Goal: Transaction & Acquisition: Purchase product/service

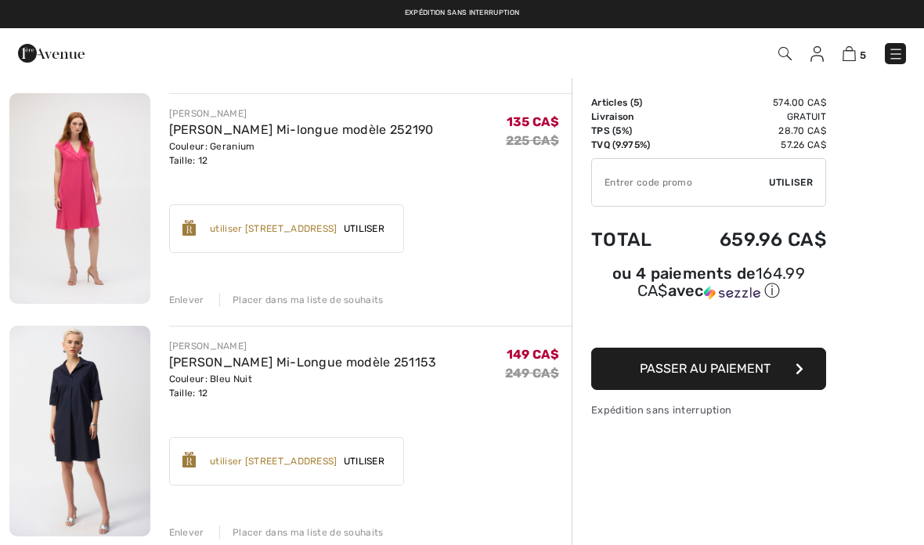
scroll to position [343, 0]
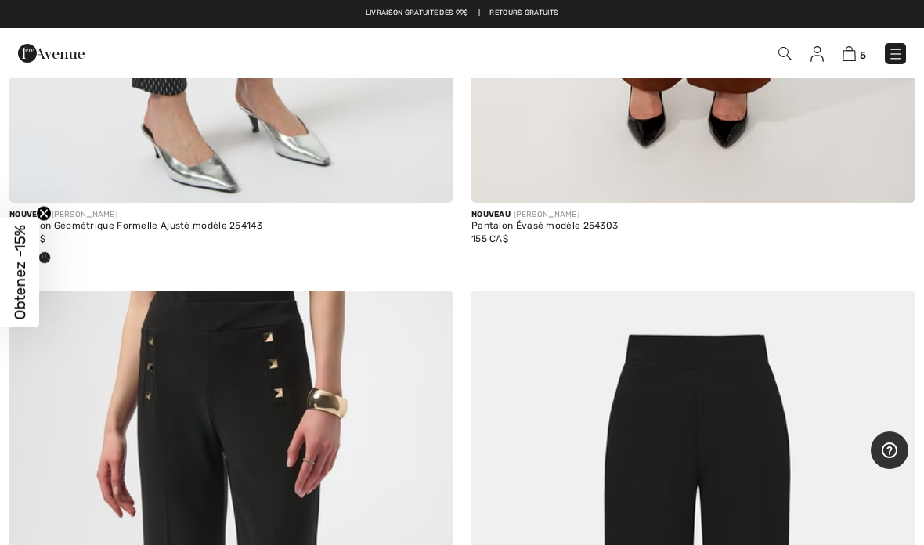
scroll to position [3666, 0]
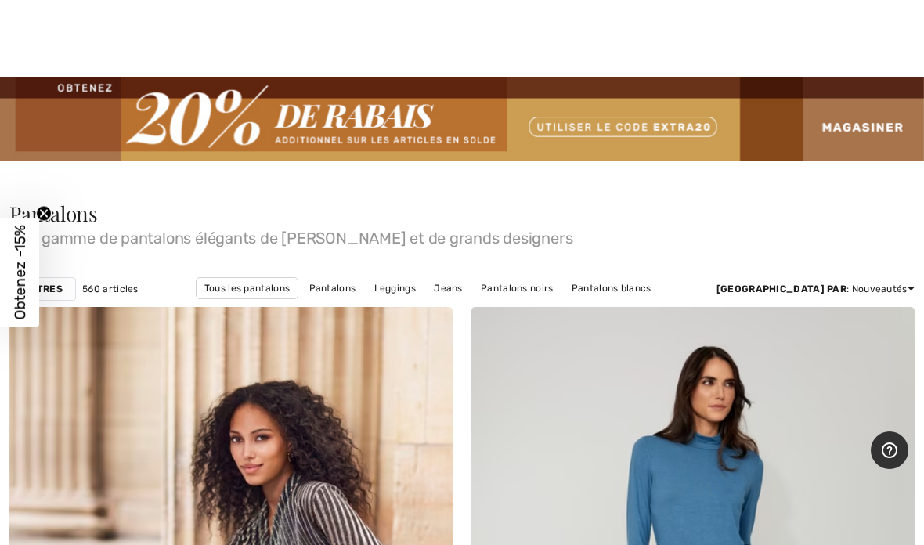
scroll to position [4263, 0]
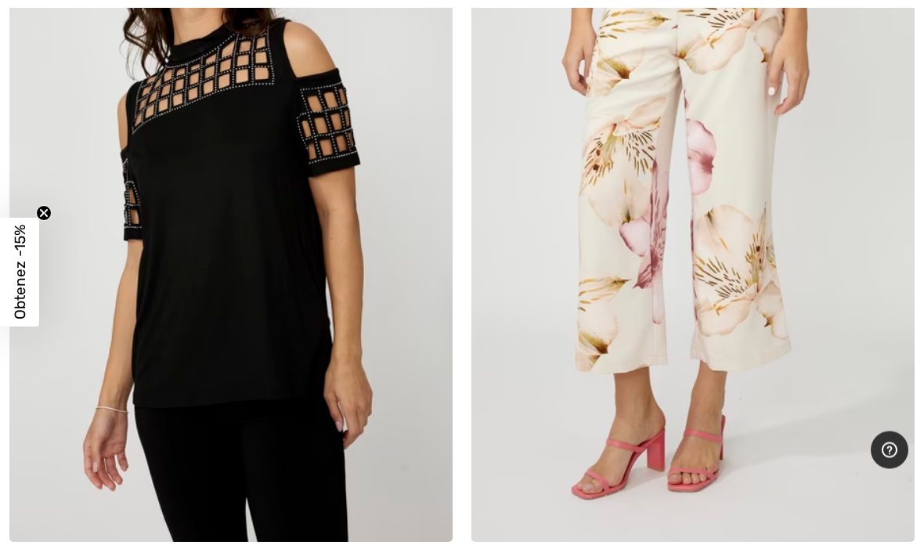
scroll to position [1897, 0]
click at [420, 504] on span at bounding box center [428, 518] width 31 height 31
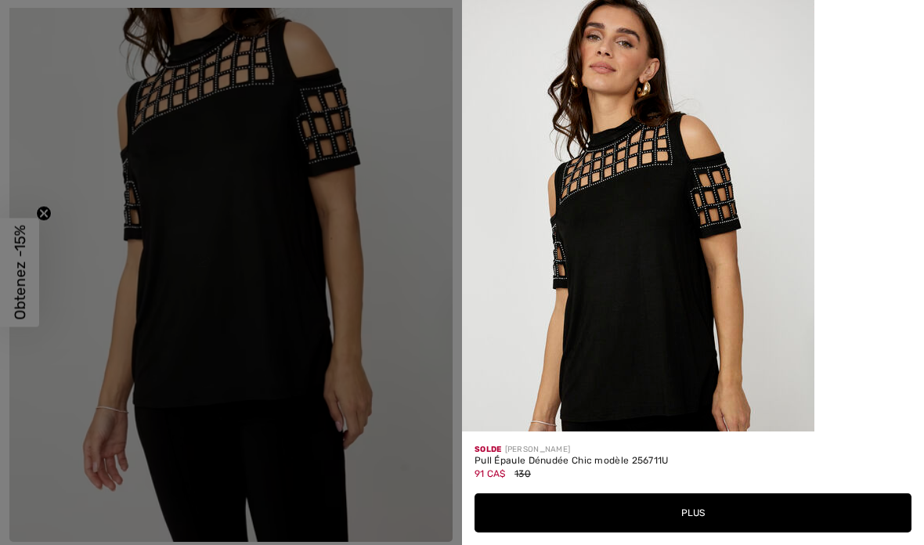
click at [243, 287] on div at bounding box center [462, 272] width 924 height 545
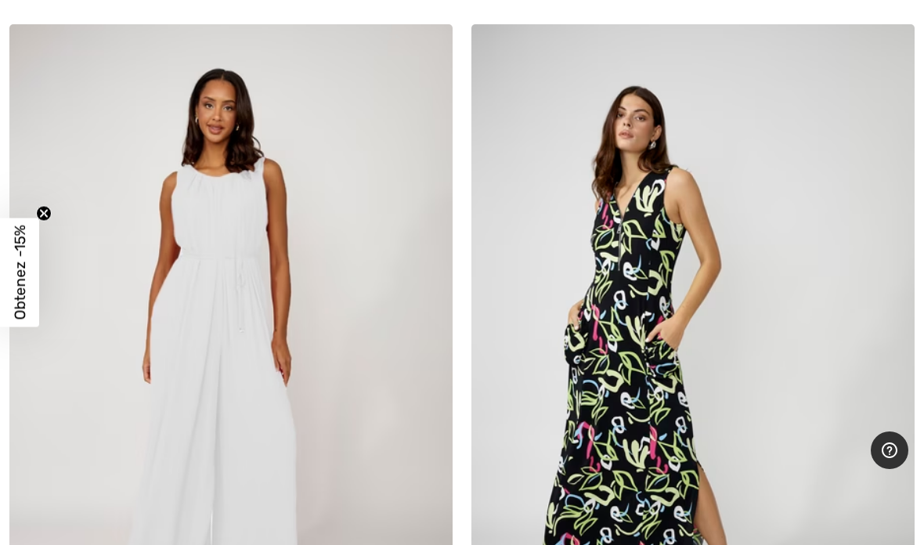
scroll to position [2506, 0]
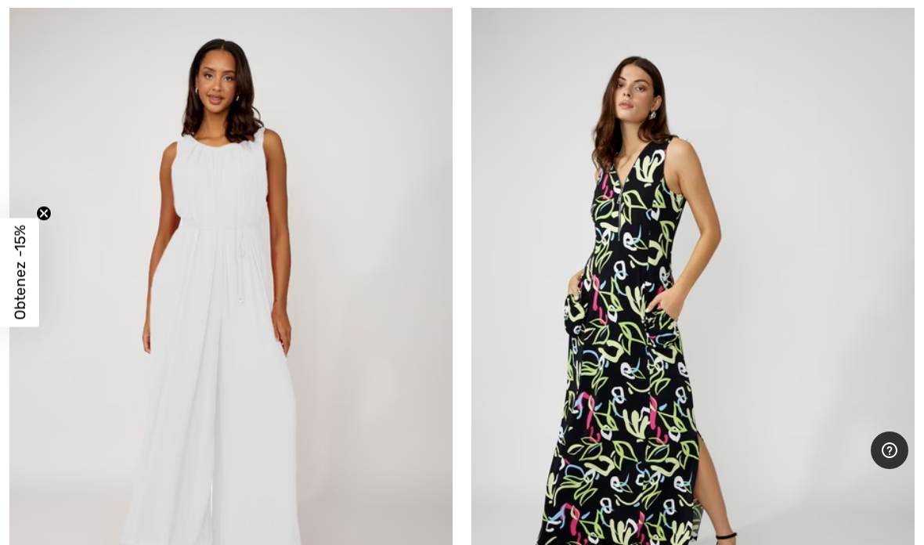
click at [188, 356] on img at bounding box center [230, 327] width 443 height 665
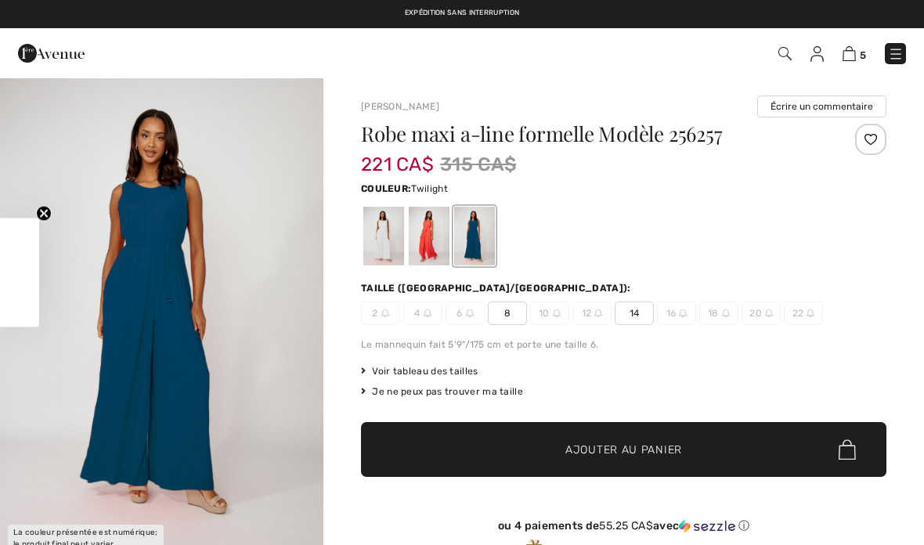
checkbox input "true"
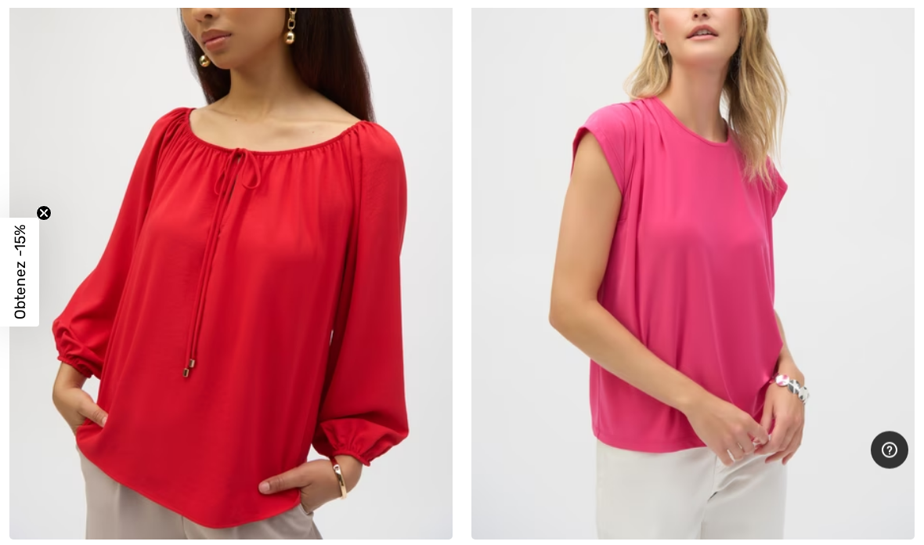
scroll to position [9535, 0]
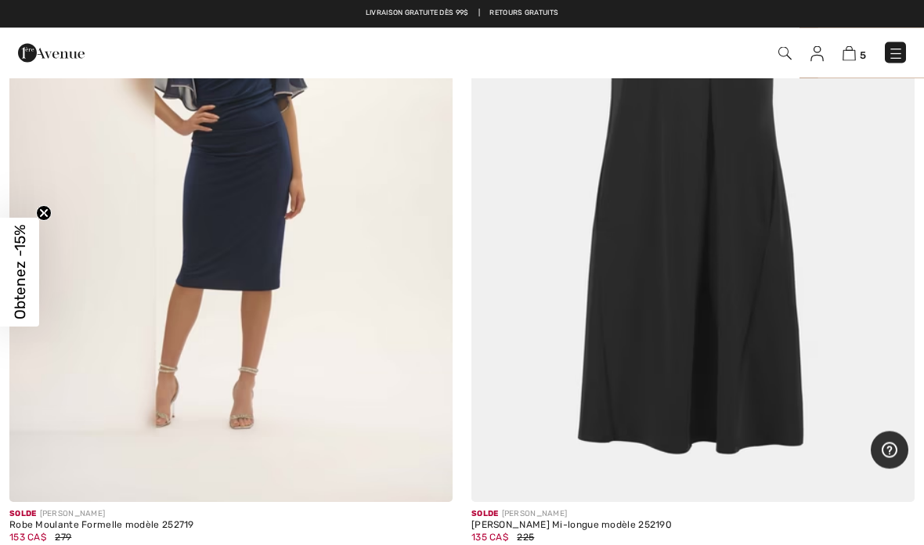
scroll to position [13231, 0]
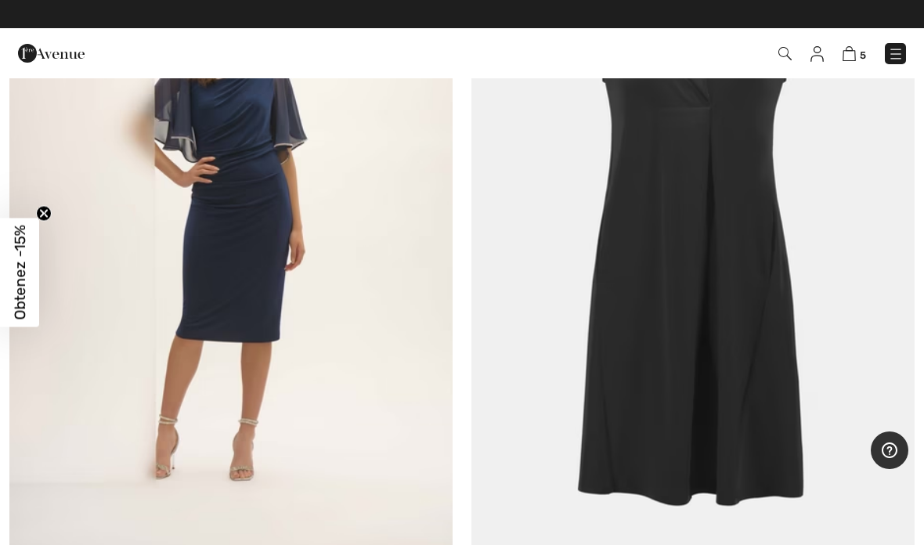
click at [846, 47] on img at bounding box center [848, 53] width 13 height 15
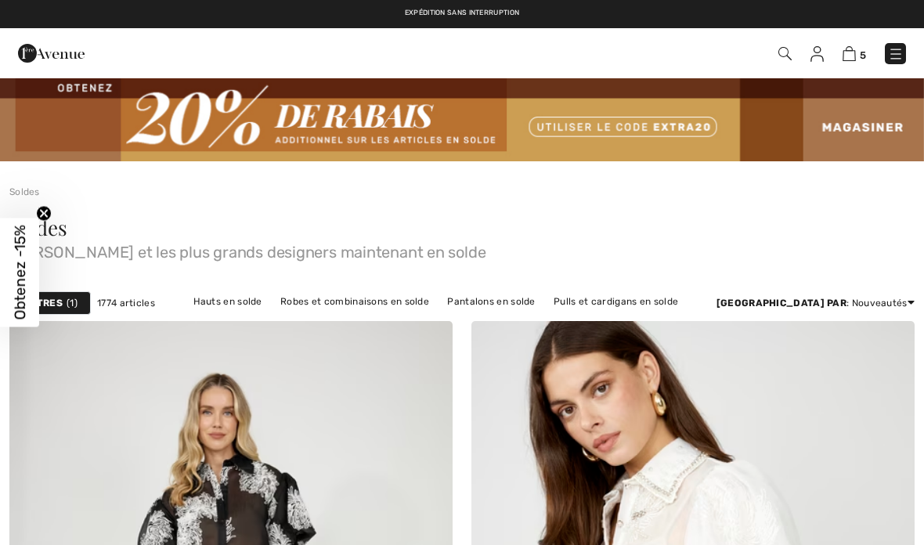
checkbox input "true"
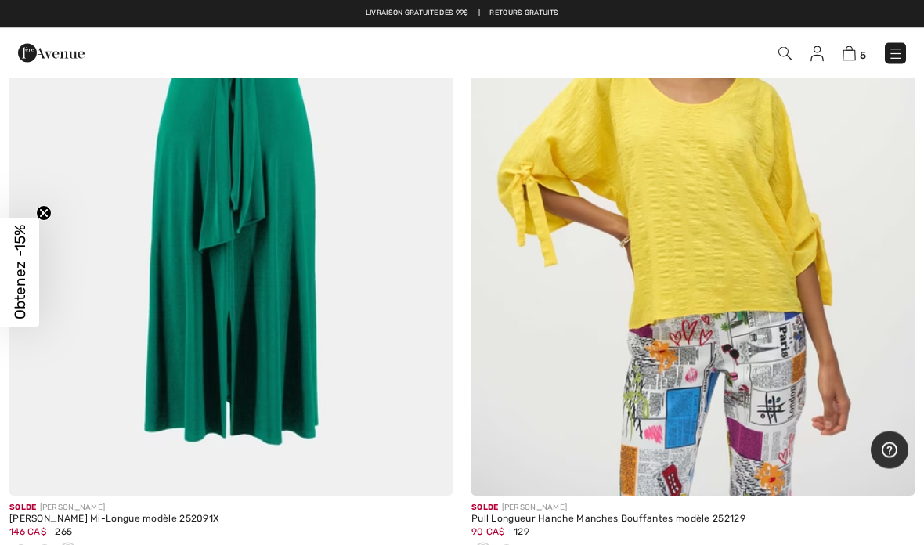
scroll to position [15687, 0]
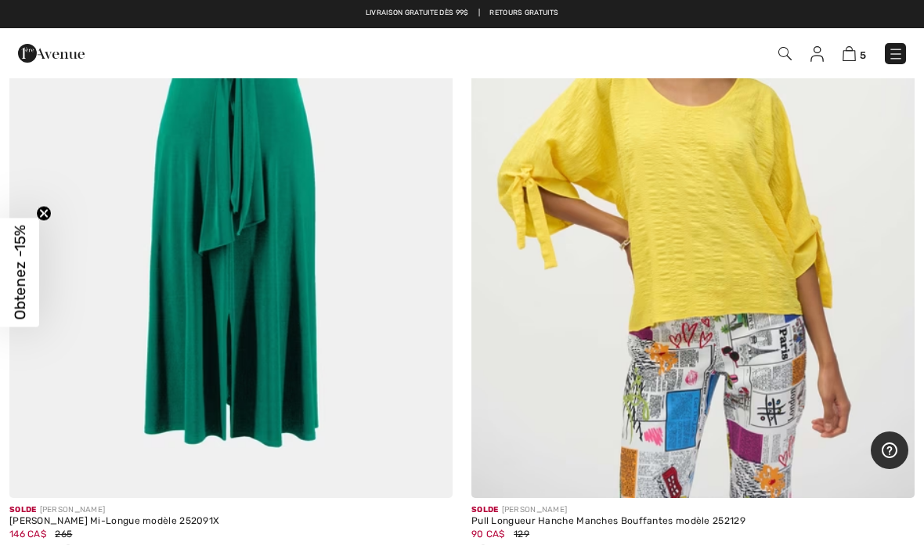
click at [423, 459] on span at bounding box center [428, 474] width 31 height 31
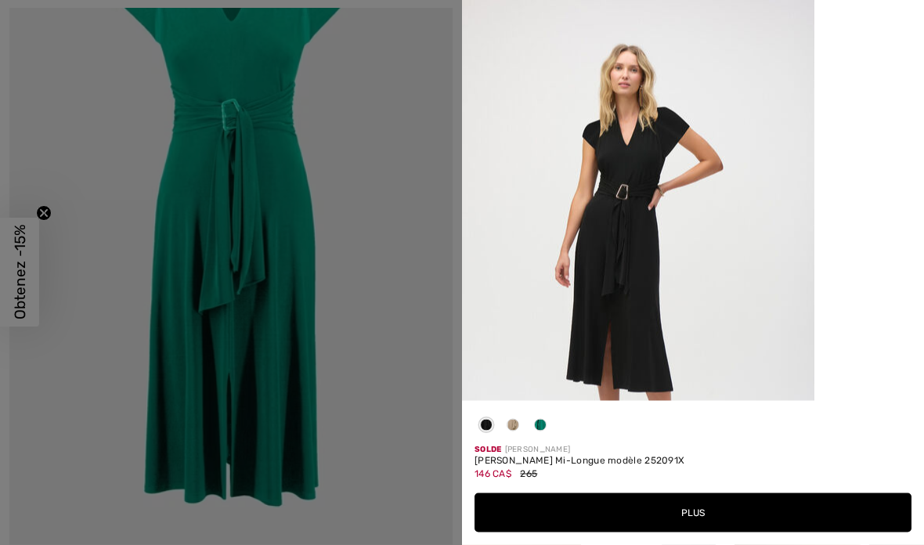
scroll to position [15628, 0]
click at [535, 444] on div at bounding box center [539, 428] width 23 height 31
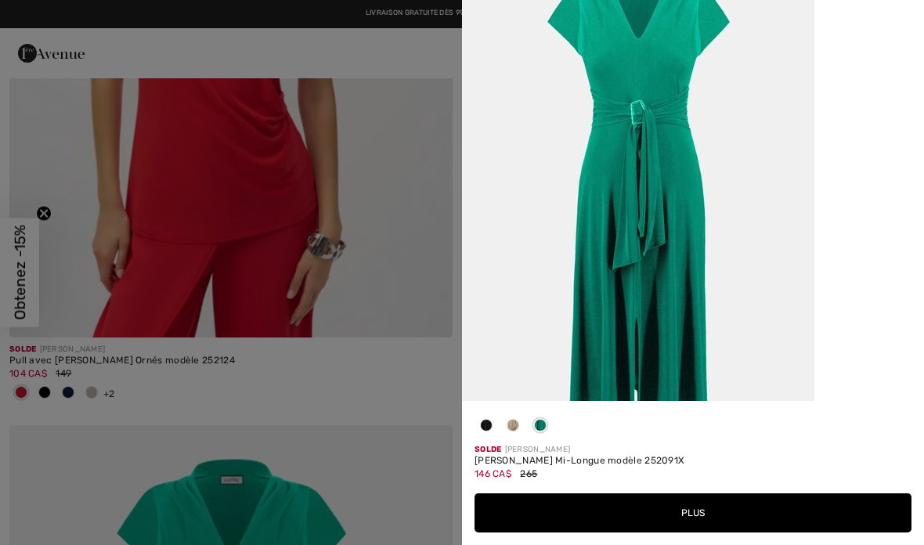
scroll to position [15093, 0]
click at [252, 500] on div at bounding box center [462, 272] width 924 height 545
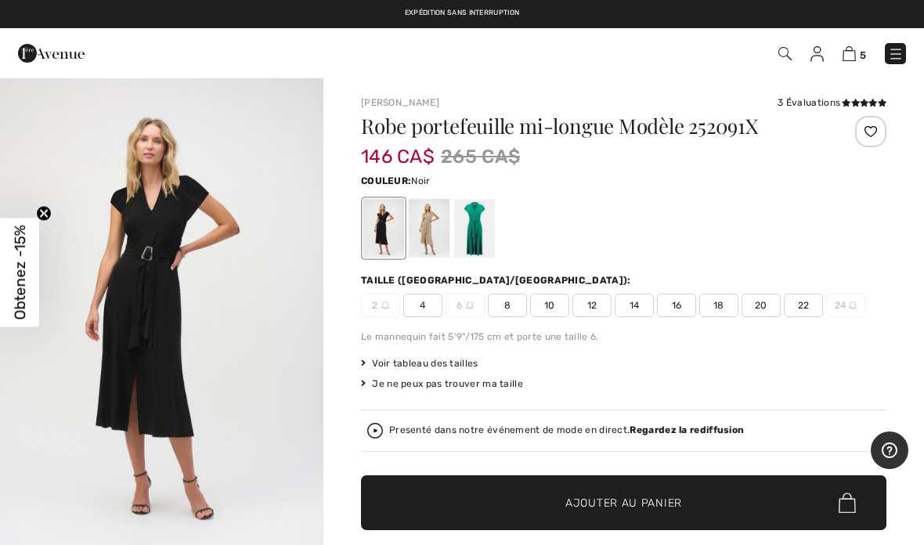
click at [459, 222] on div at bounding box center [474, 228] width 41 height 59
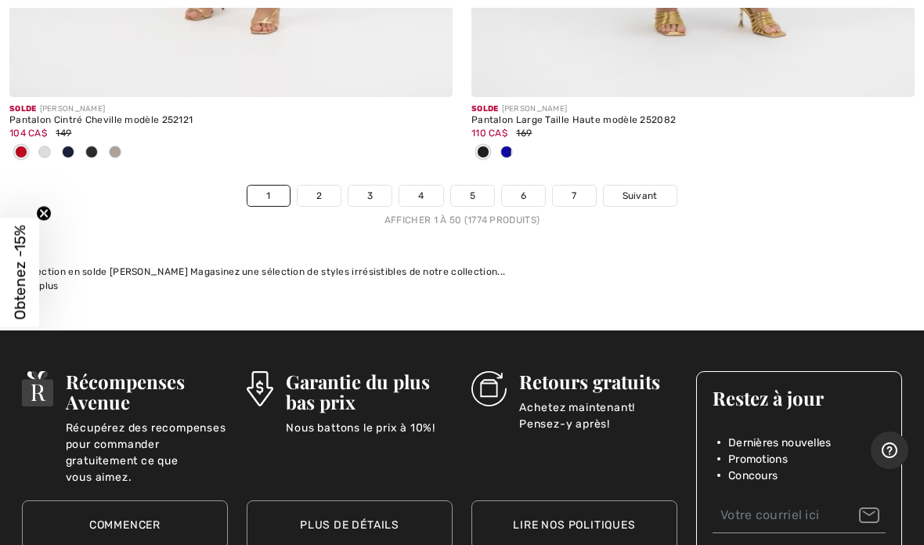
scroll to position [19274, 0]
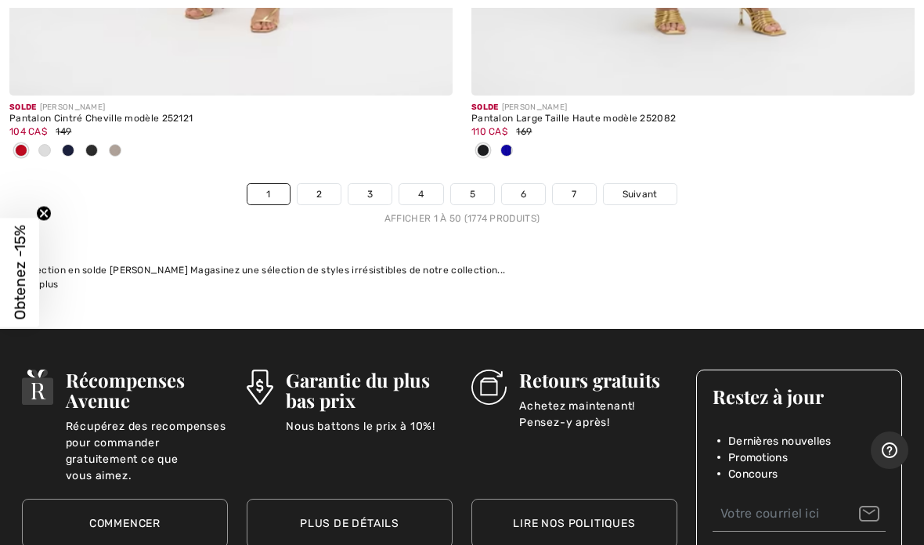
click at [528, 184] on link "6" at bounding box center [523, 194] width 43 height 20
click at [536, 184] on link "6" at bounding box center [523, 194] width 43 height 20
click at [541, 184] on link "6" at bounding box center [523, 194] width 43 height 20
click at [537, 184] on link "6" at bounding box center [523, 194] width 43 height 20
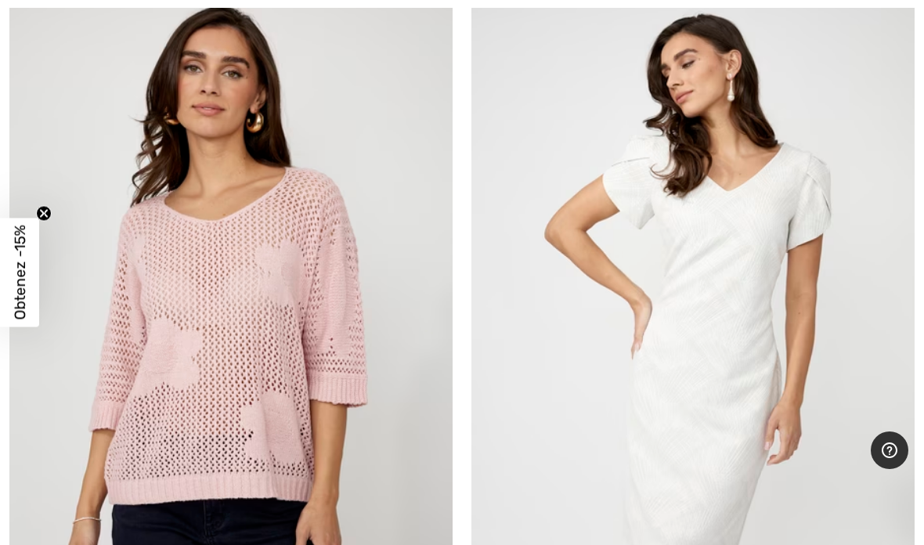
scroll to position [329, 0]
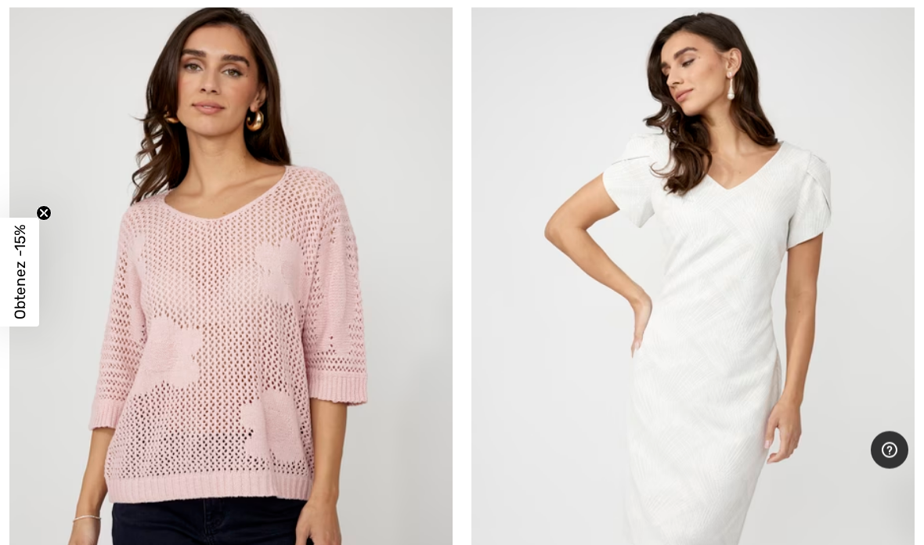
click at [816, 130] on img at bounding box center [692, 324] width 443 height 665
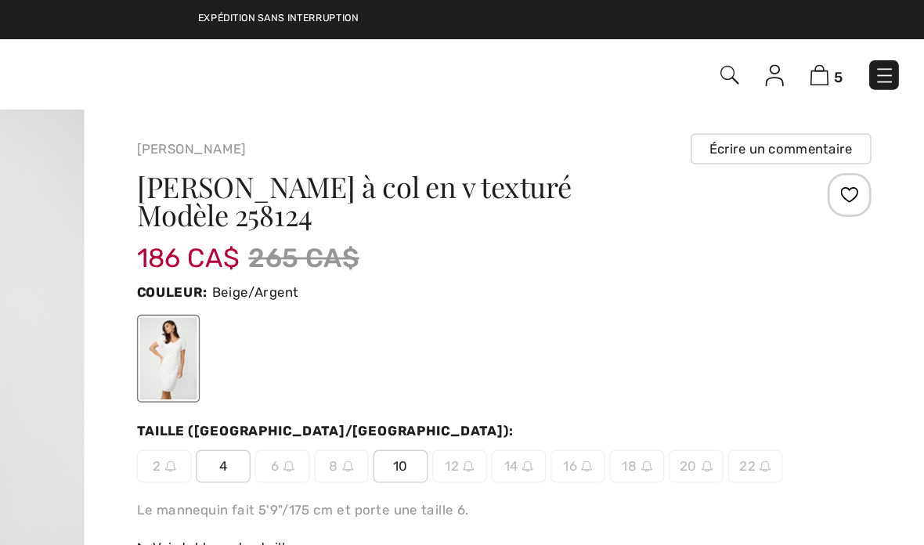
scroll to position [0, 263]
click at [842, 60] on img at bounding box center [848, 53] width 13 height 15
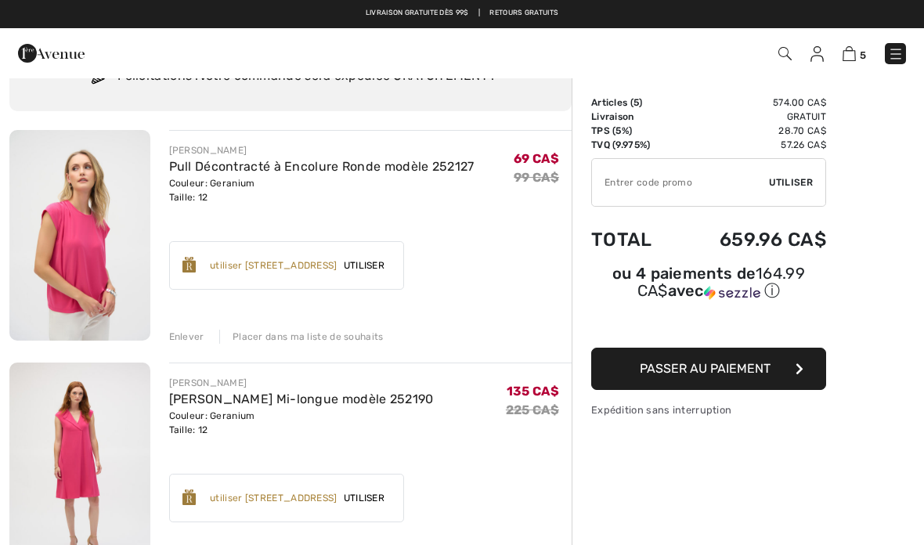
scroll to position [74, 0]
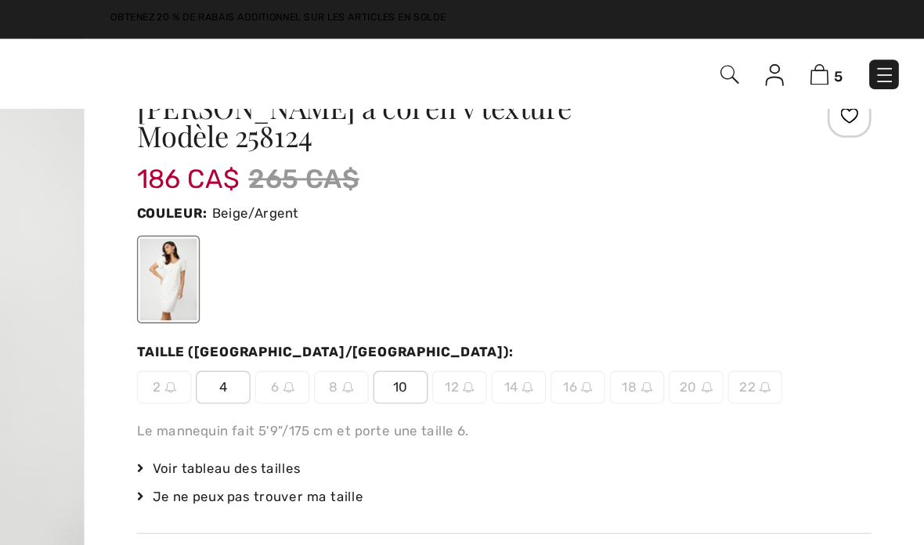
scroll to position [52, 0]
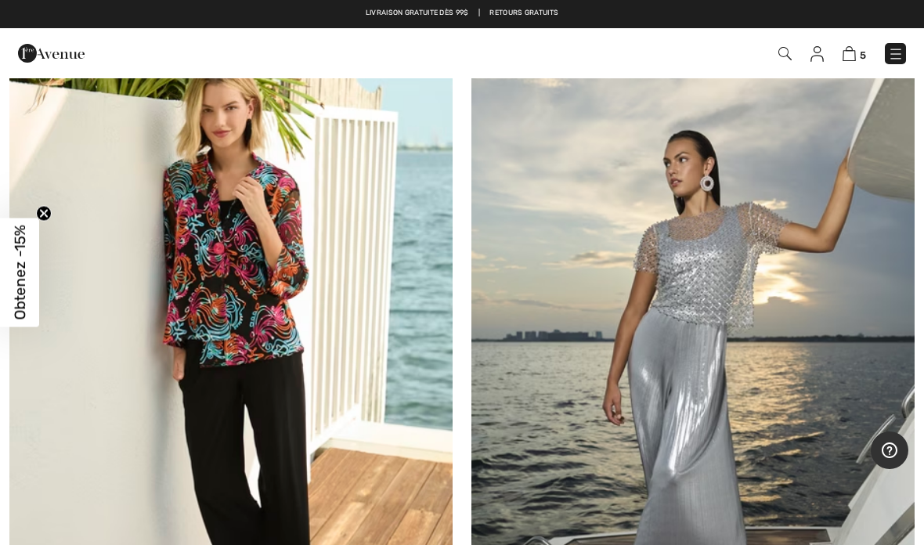
scroll to position [1745, 0]
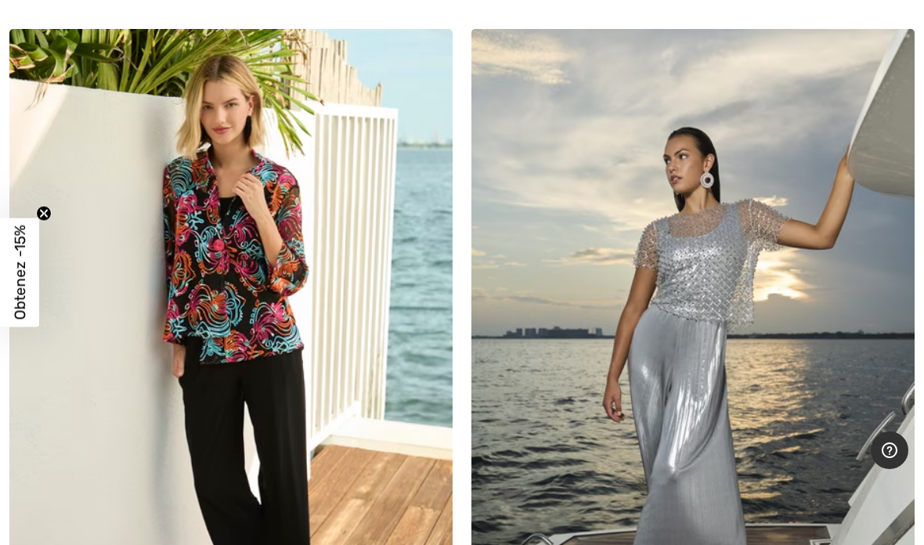
click at [224, 236] on img at bounding box center [230, 361] width 443 height 665
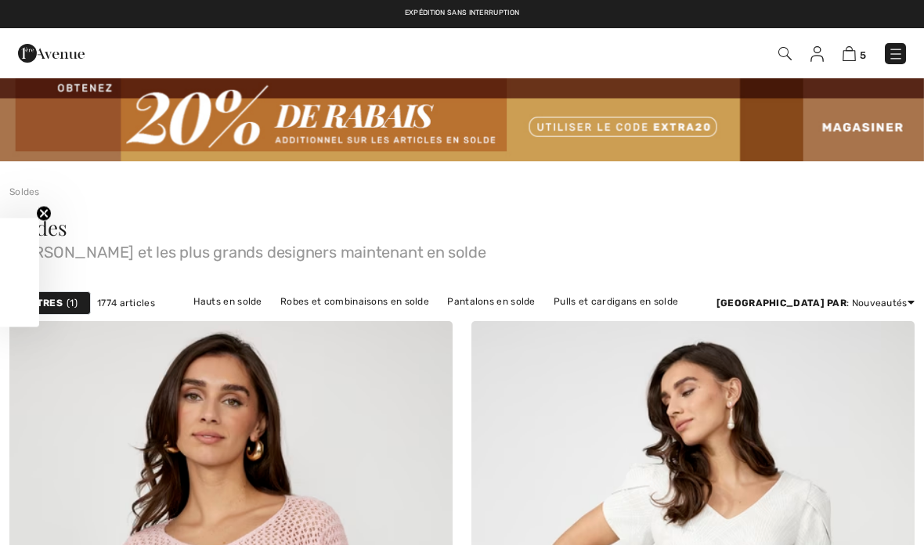
checkbox input "true"
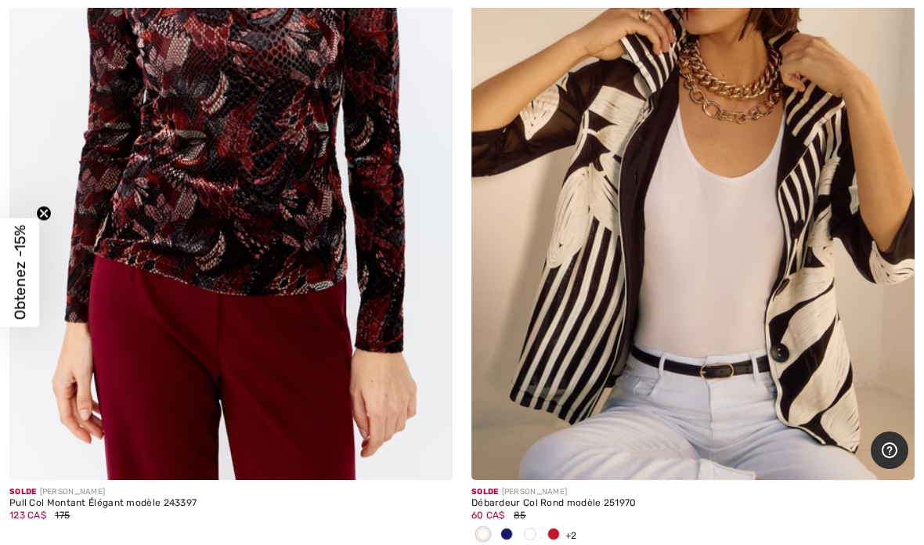
scroll to position [9566, 0]
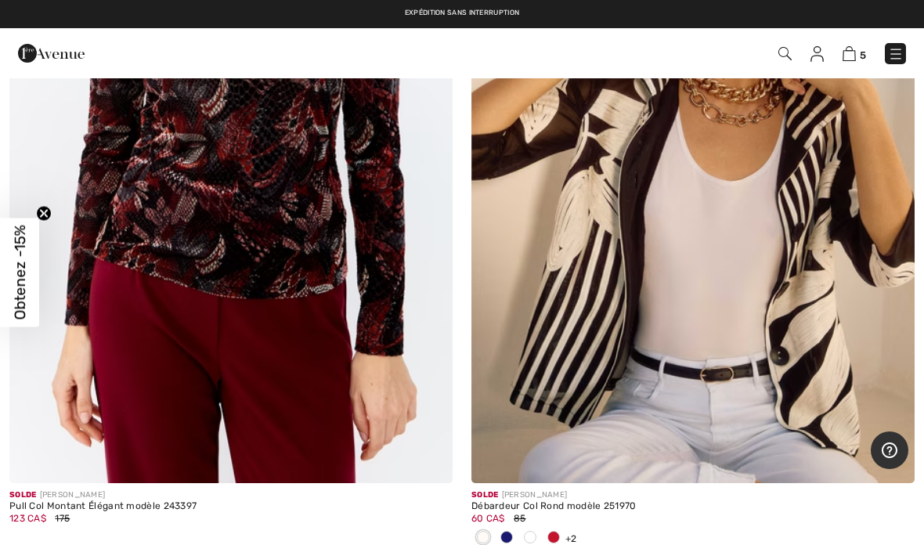
click at [563, 320] on img at bounding box center [692, 150] width 443 height 665
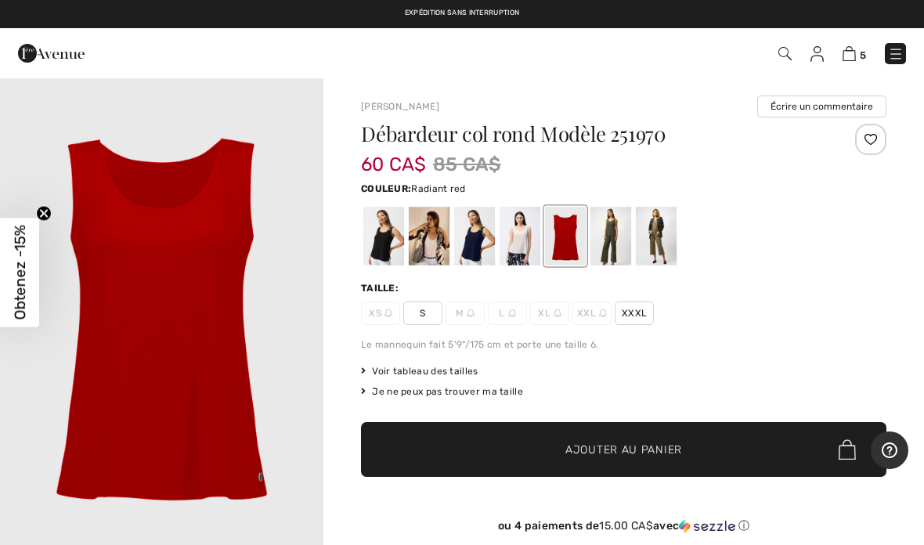
click at [417, 222] on div at bounding box center [429, 236] width 41 height 59
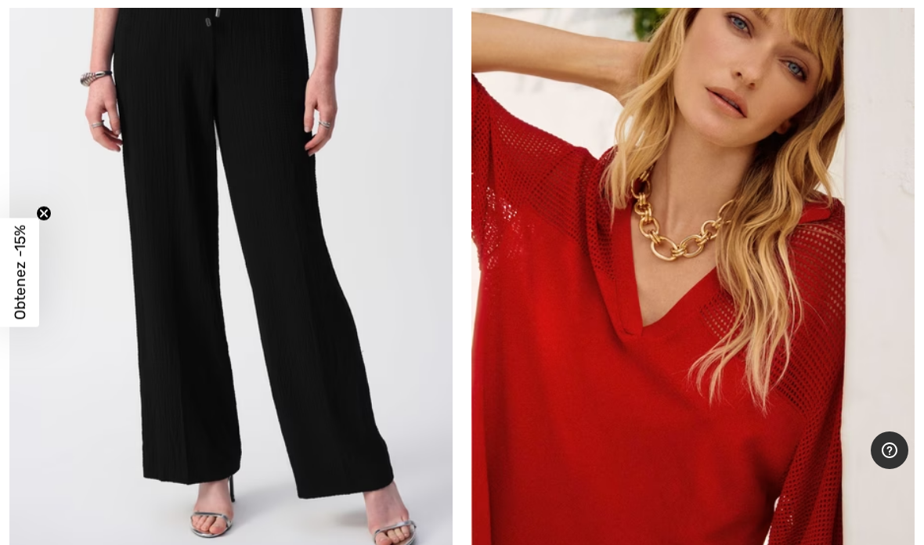
scroll to position [13217, 0]
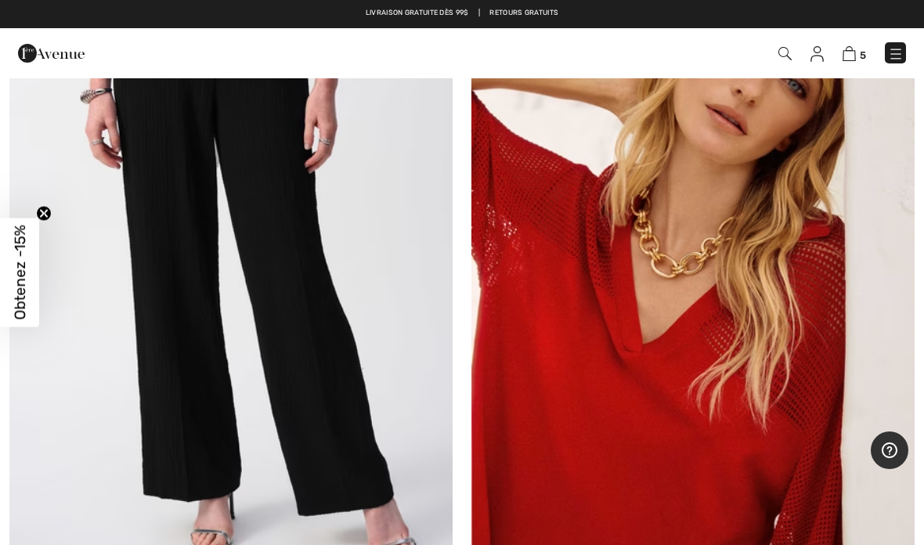
click at [568, 439] on img at bounding box center [692, 260] width 443 height 665
click at [573, 383] on img at bounding box center [692, 260] width 443 height 665
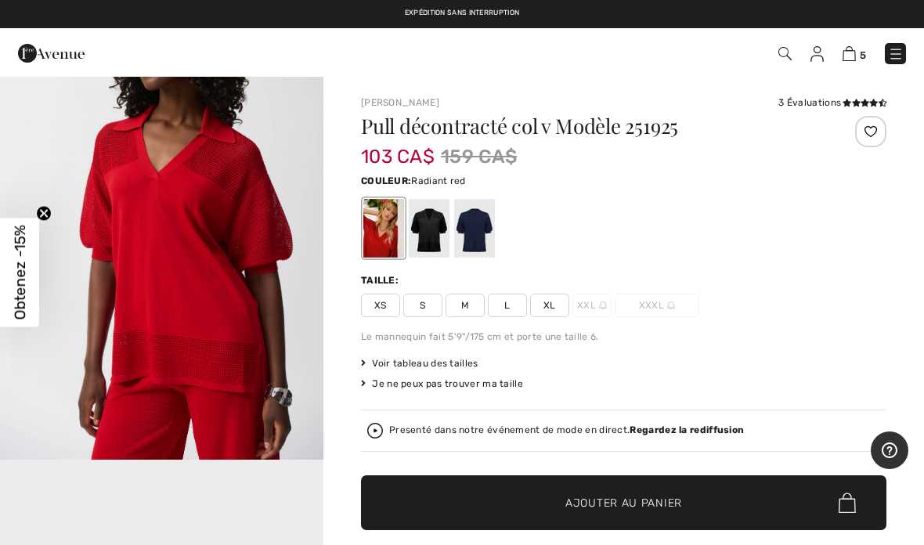
scroll to position [602, 0]
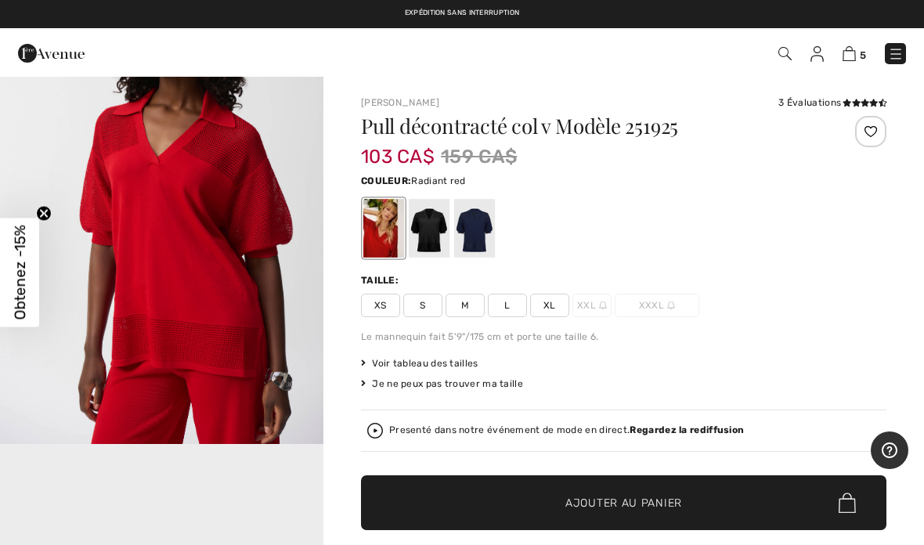
click at [64, 68] on img at bounding box center [51, 53] width 67 height 31
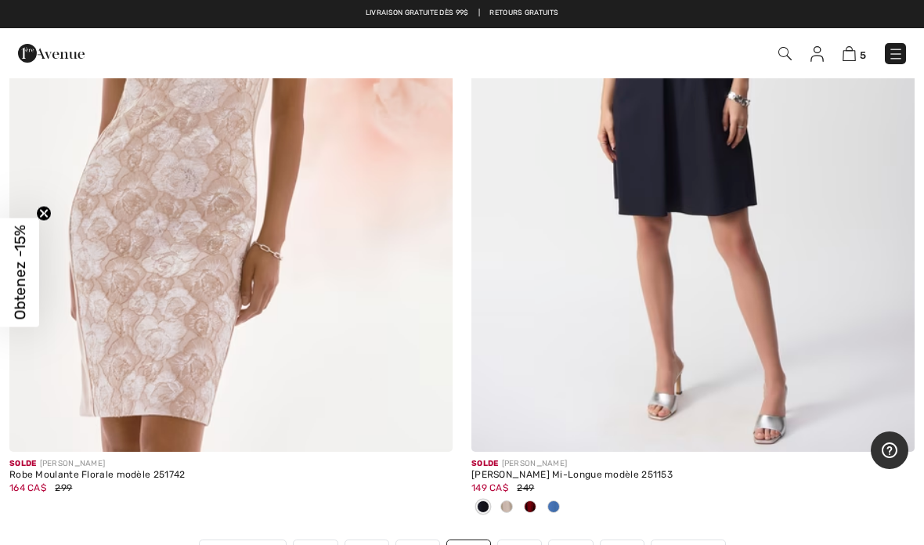
scroll to position [18919, 0]
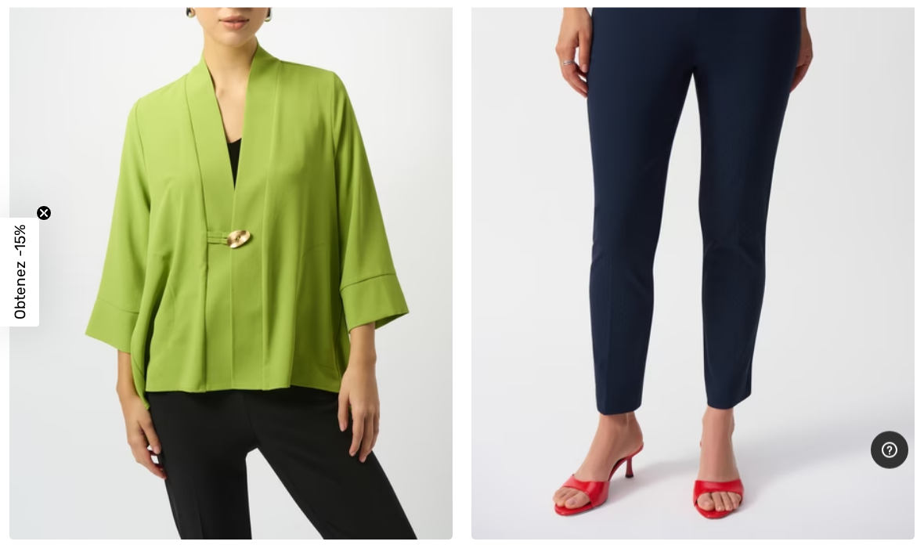
scroll to position [2705, 0]
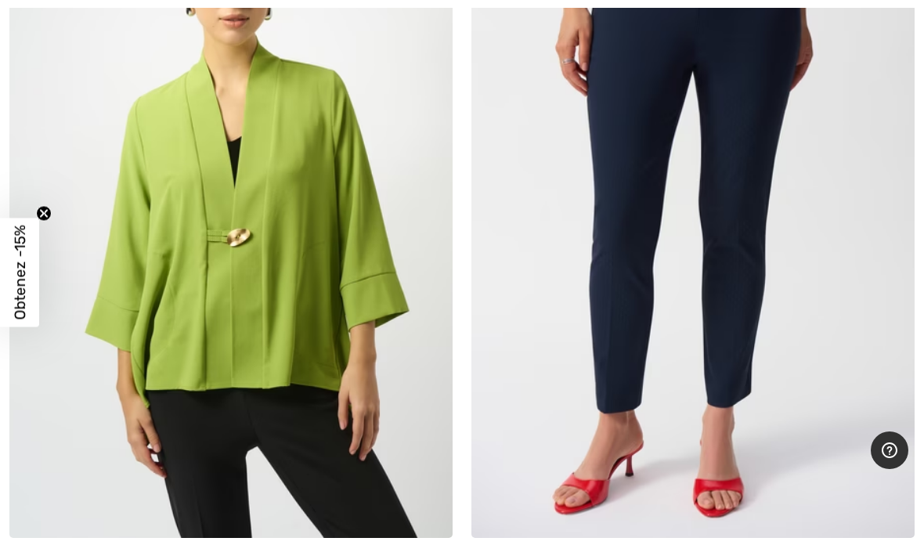
click at [201, 349] on img at bounding box center [230, 205] width 443 height 665
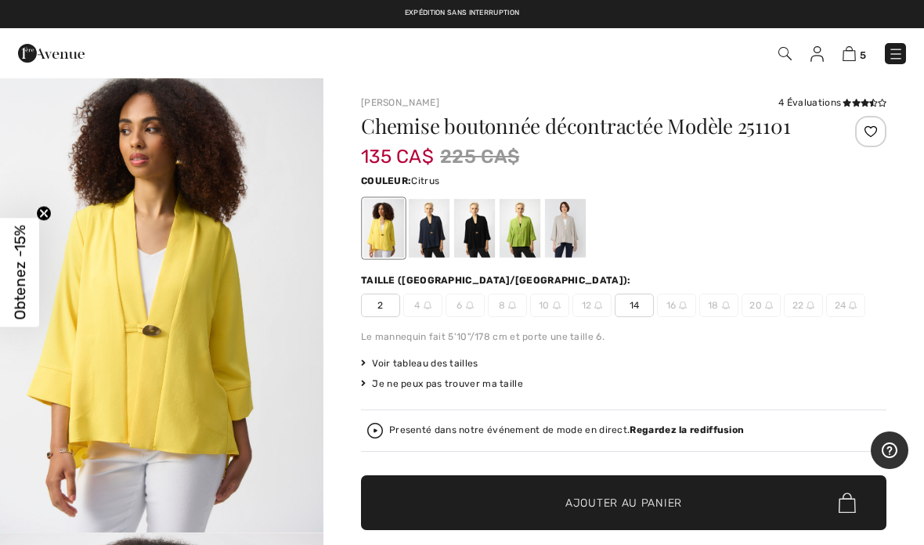
scroll to position [64, 0]
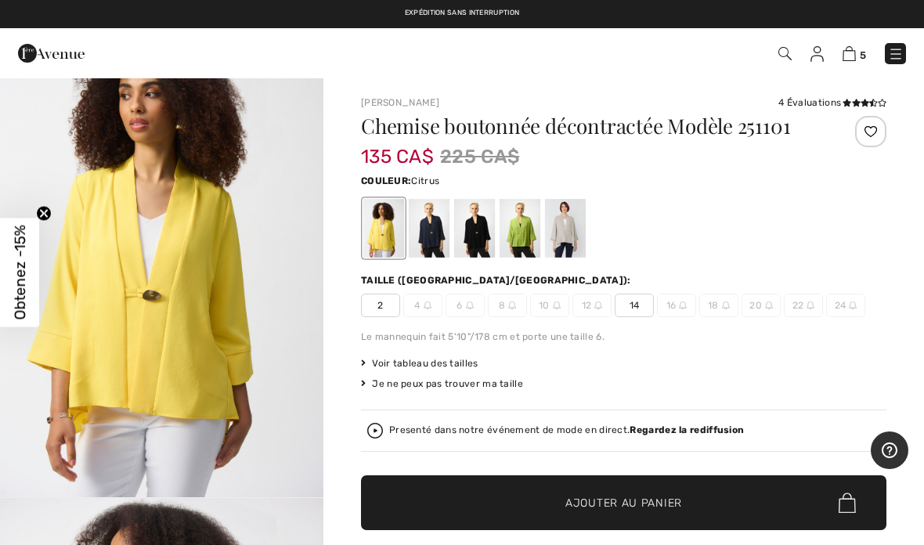
click at [515, 225] on div at bounding box center [520, 228] width 41 height 59
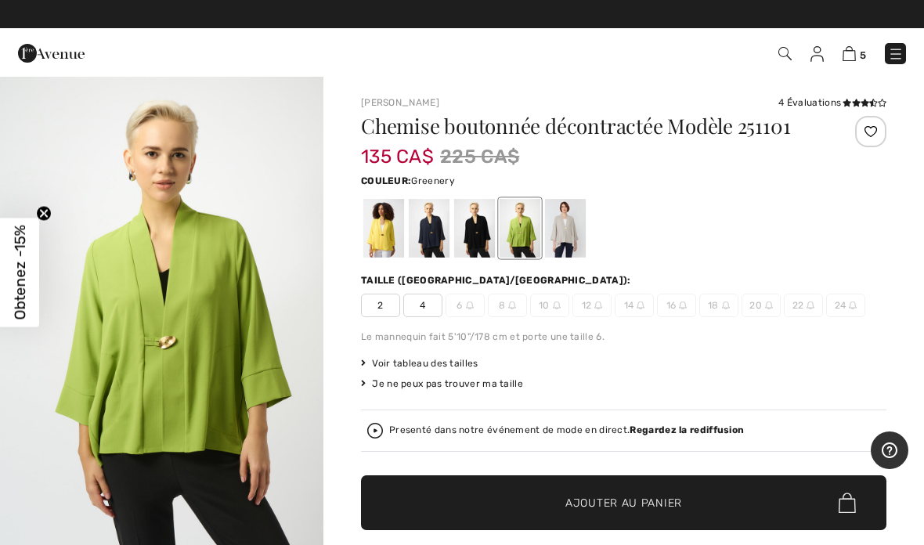
click at [507, 224] on div at bounding box center [520, 228] width 41 height 59
click at [679, 44] on span "5" at bounding box center [652, 53] width 508 height 21
click at [577, 227] on div at bounding box center [565, 228] width 41 height 59
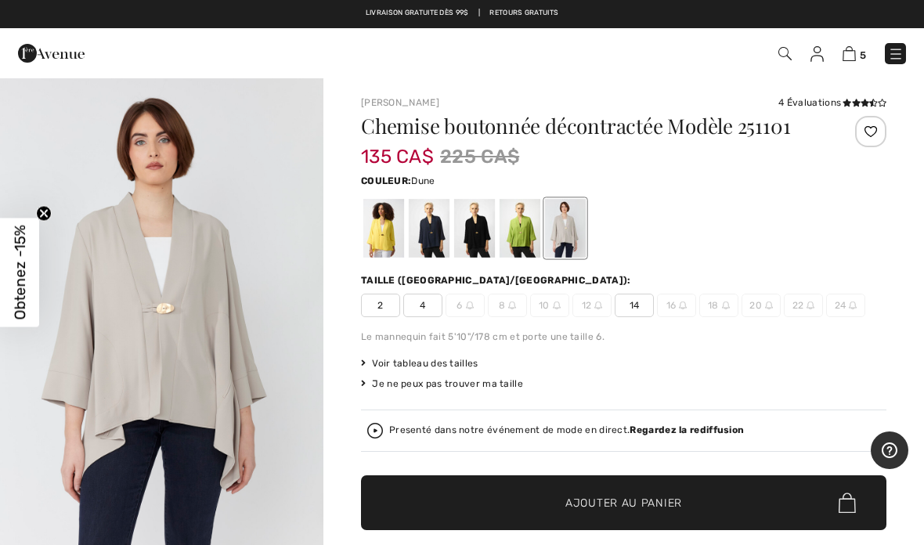
click at [680, 29] on div "5 Commander" at bounding box center [462, 53] width 924 height 50
click at [485, 222] on div at bounding box center [474, 228] width 41 height 59
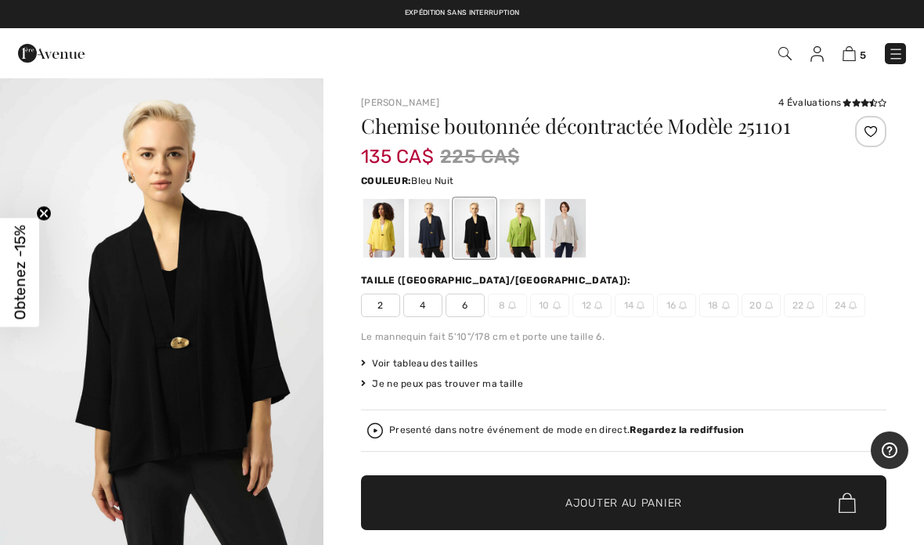
click at [441, 229] on div at bounding box center [429, 228] width 41 height 59
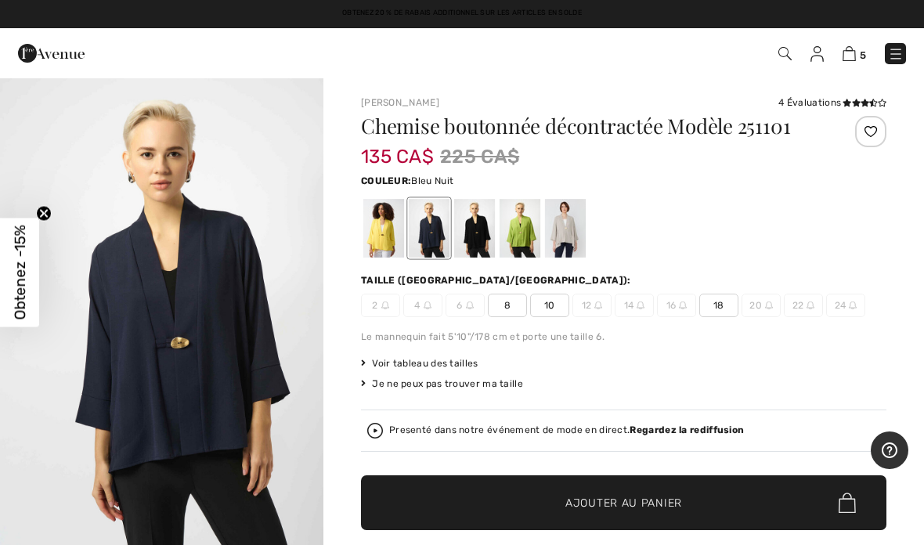
click at [378, 224] on div at bounding box center [383, 228] width 41 height 59
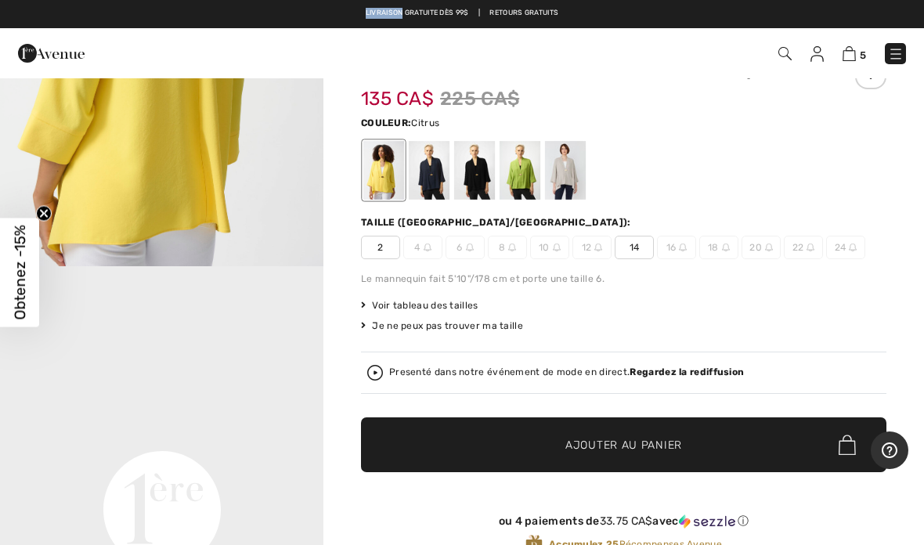
scroll to position [716, 0]
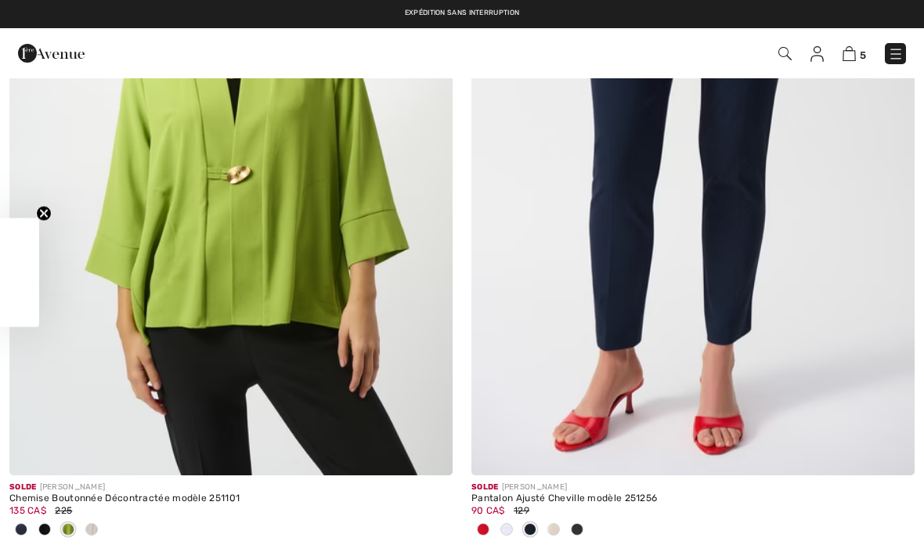
checkbox input "true"
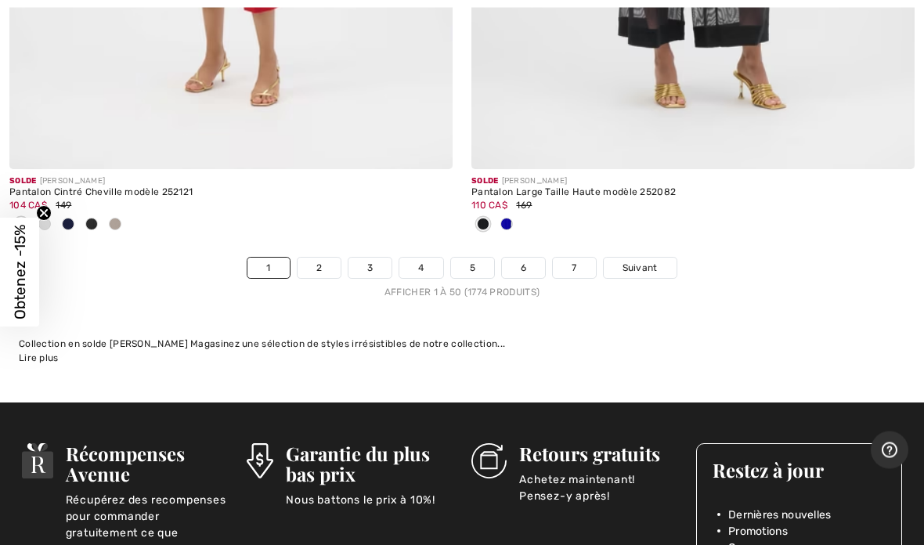
scroll to position [19200, 0]
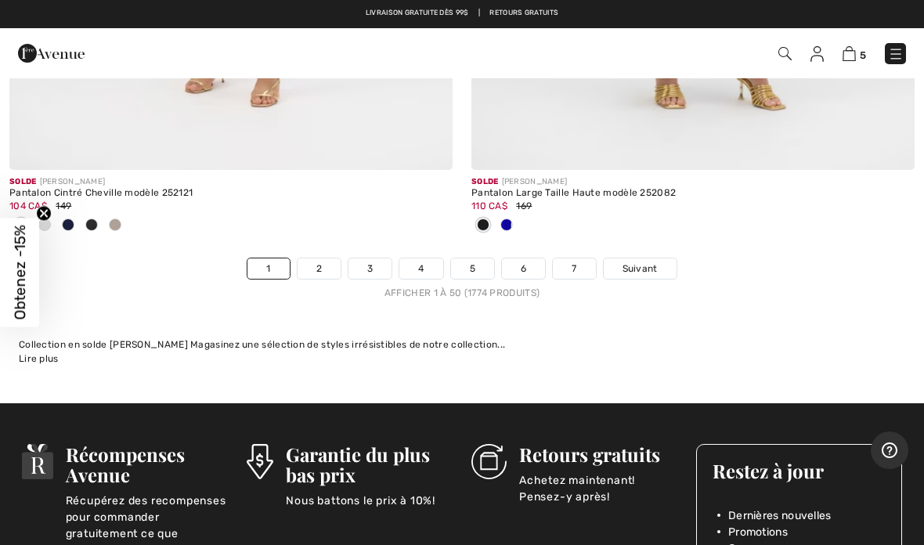
click at [458, 258] on link "5" at bounding box center [472, 268] width 43 height 20
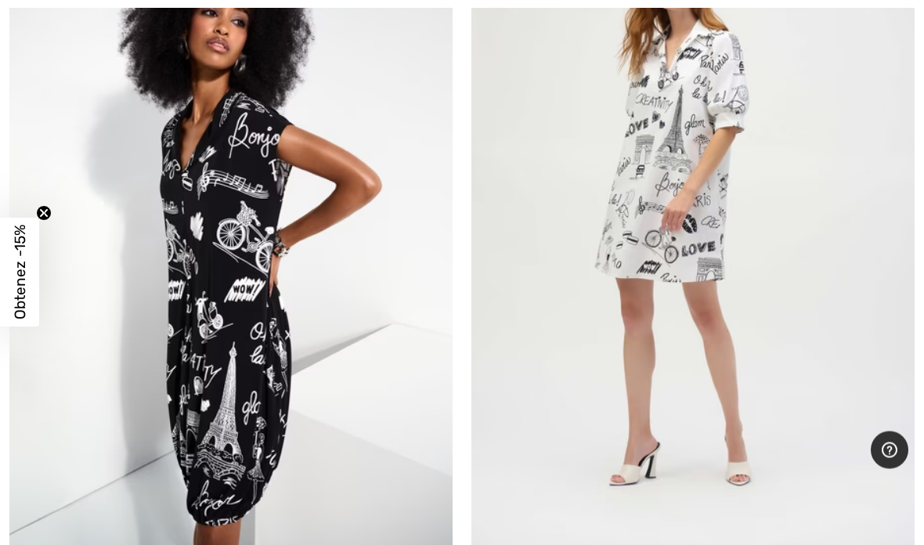
scroll to position [6416, 0]
click at [687, 200] on img at bounding box center [692, 218] width 443 height 665
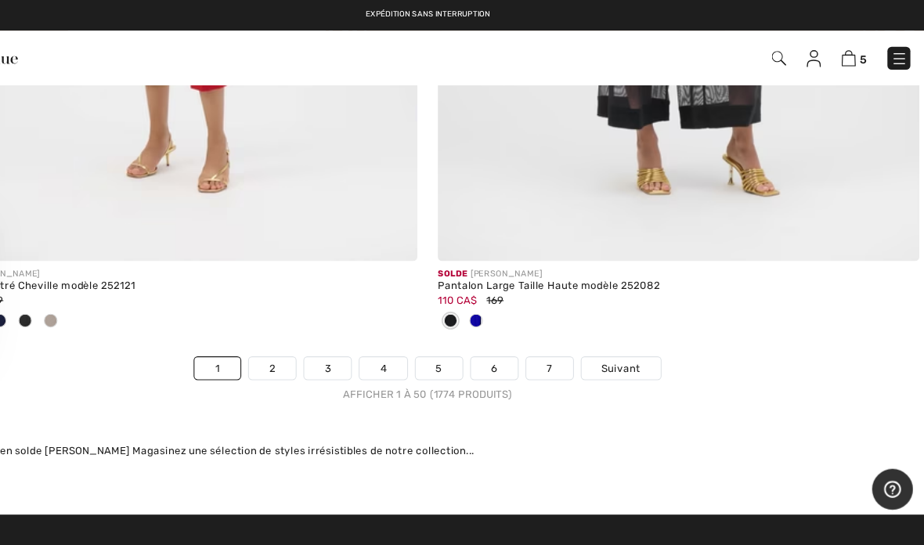
scroll to position [19128, 0]
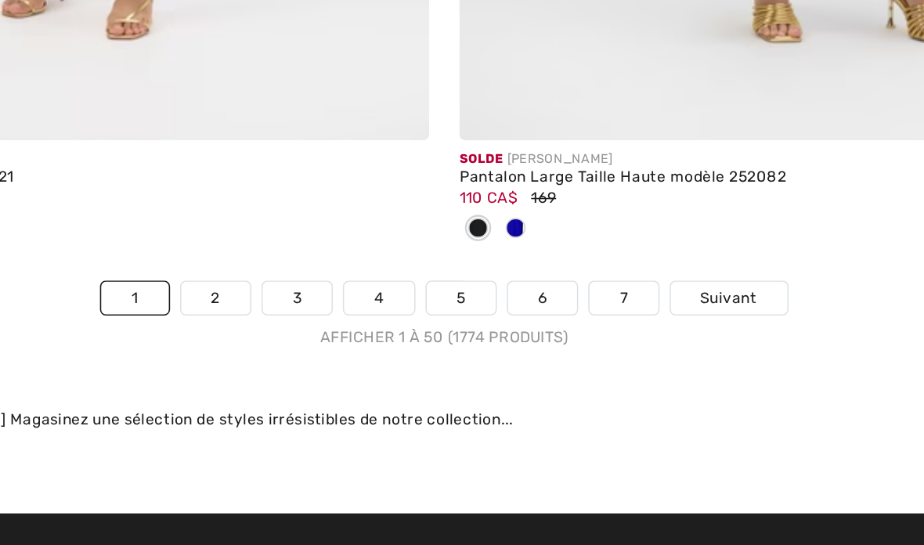
click at [451, 330] on link "5" at bounding box center [472, 340] width 43 height 20
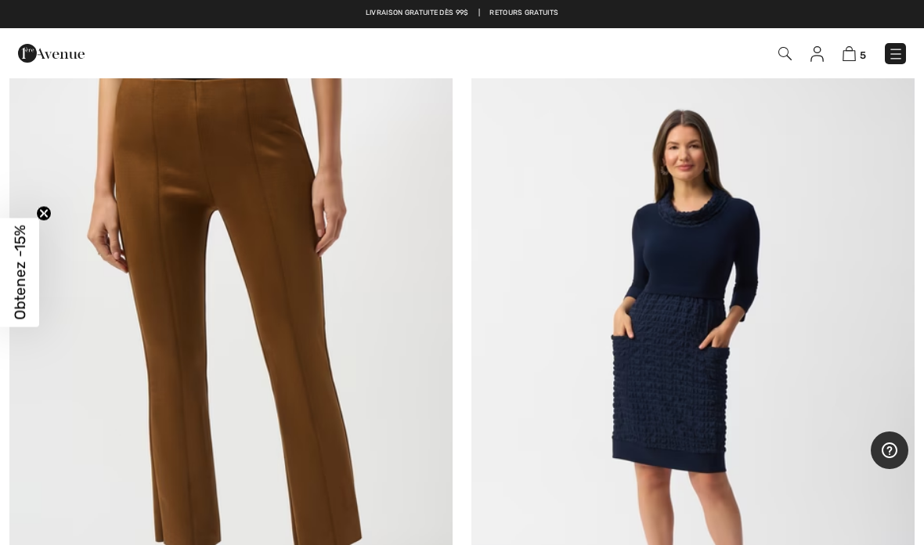
scroll to position [7735, 0]
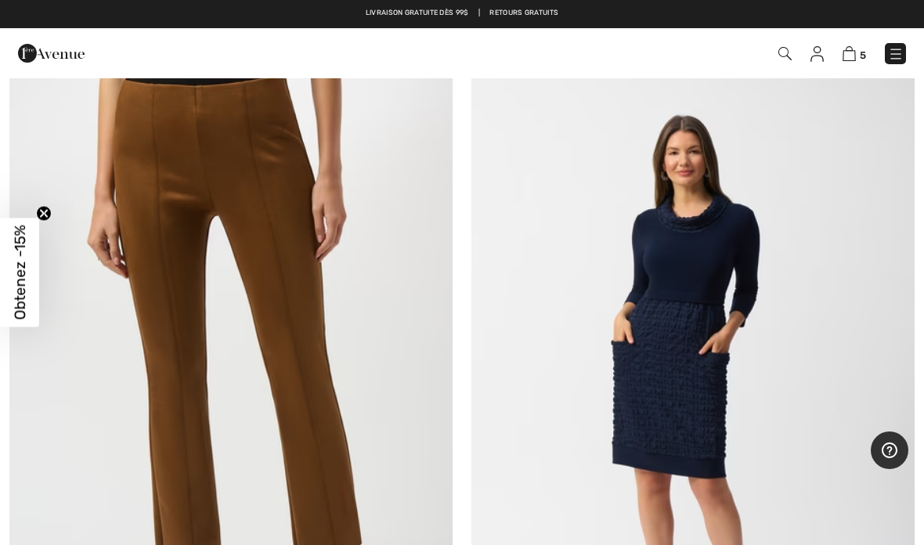
click at [720, 260] on img at bounding box center [692, 377] width 443 height 665
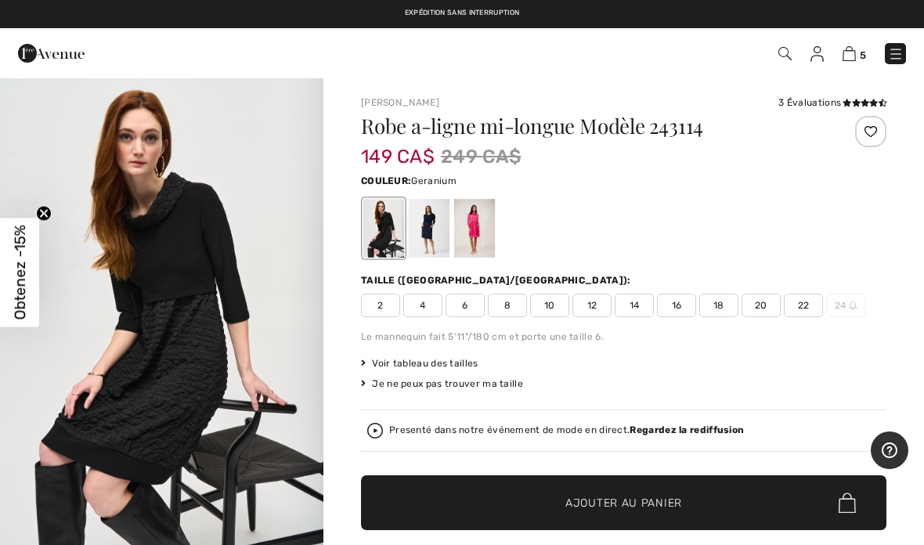
click at [479, 222] on div at bounding box center [474, 228] width 41 height 59
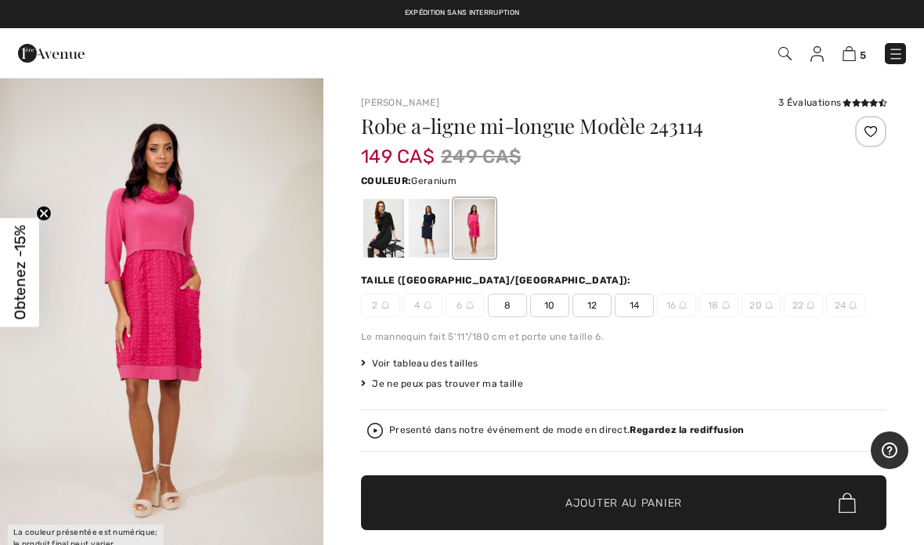
click at [375, 220] on div at bounding box center [383, 228] width 41 height 59
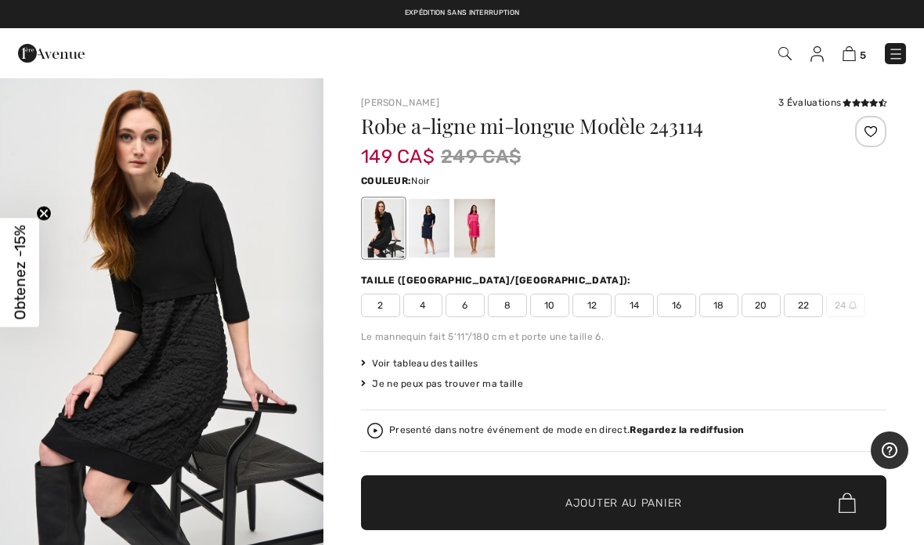
click at [433, 219] on div at bounding box center [429, 228] width 41 height 59
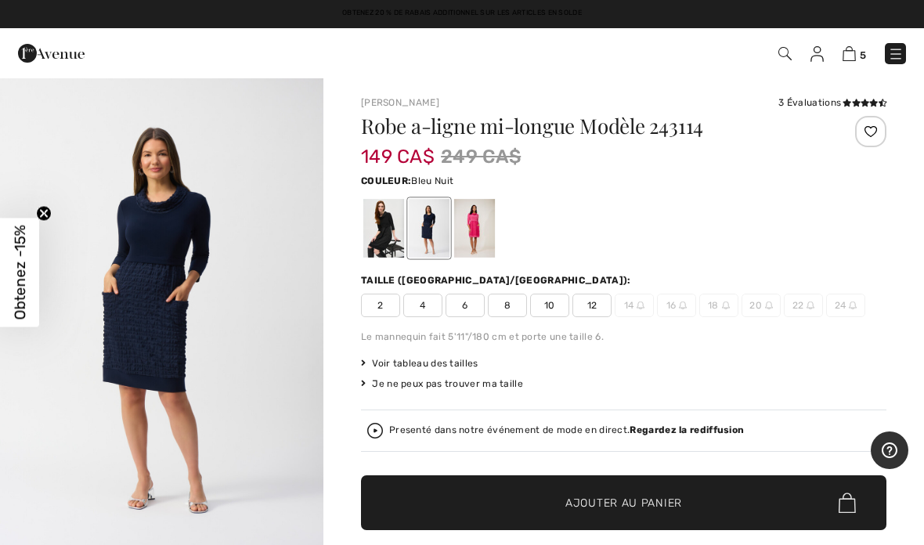
click at [429, 215] on div at bounding box center [429, 228] width 41 height 59
click at [420, 211] on div at bounding box center [429, 228] width 41 height 59
click at [466, 218] on div at bounding box center [474, 228] width 41 height 59
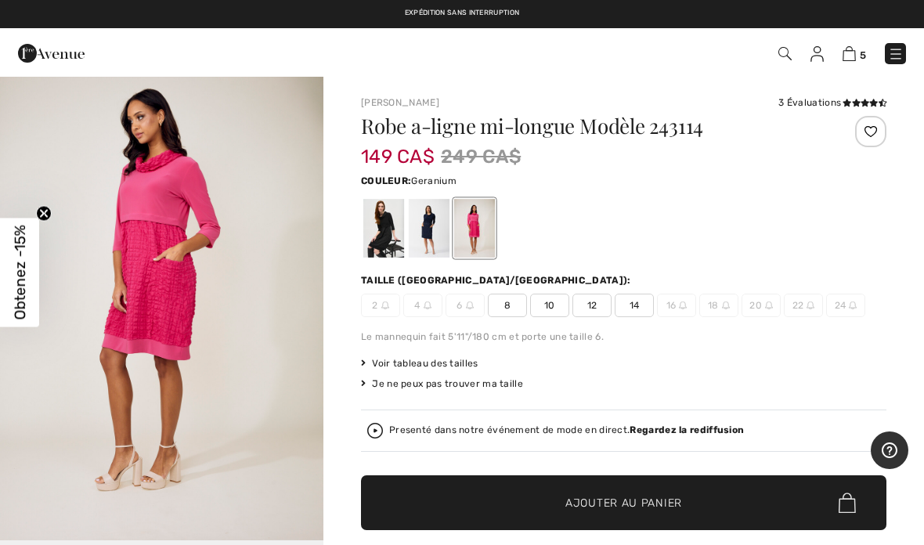
scroll to position [2104, 0]
click at [91, 326] on img "4 / 5" at bounding box center [161, 297] width 323 height 485
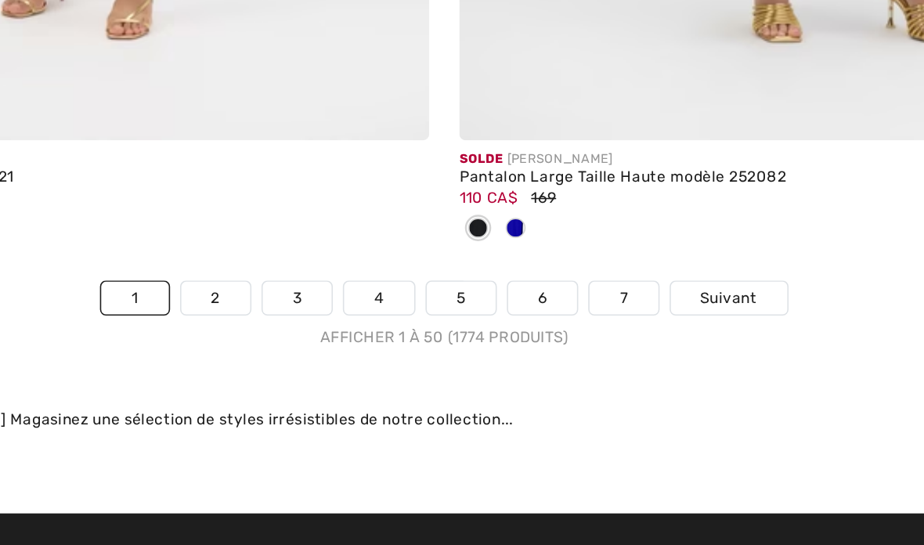
scroll to position [19089, 0]
